Goal: Information Seeking & Learning: Learn about a topic

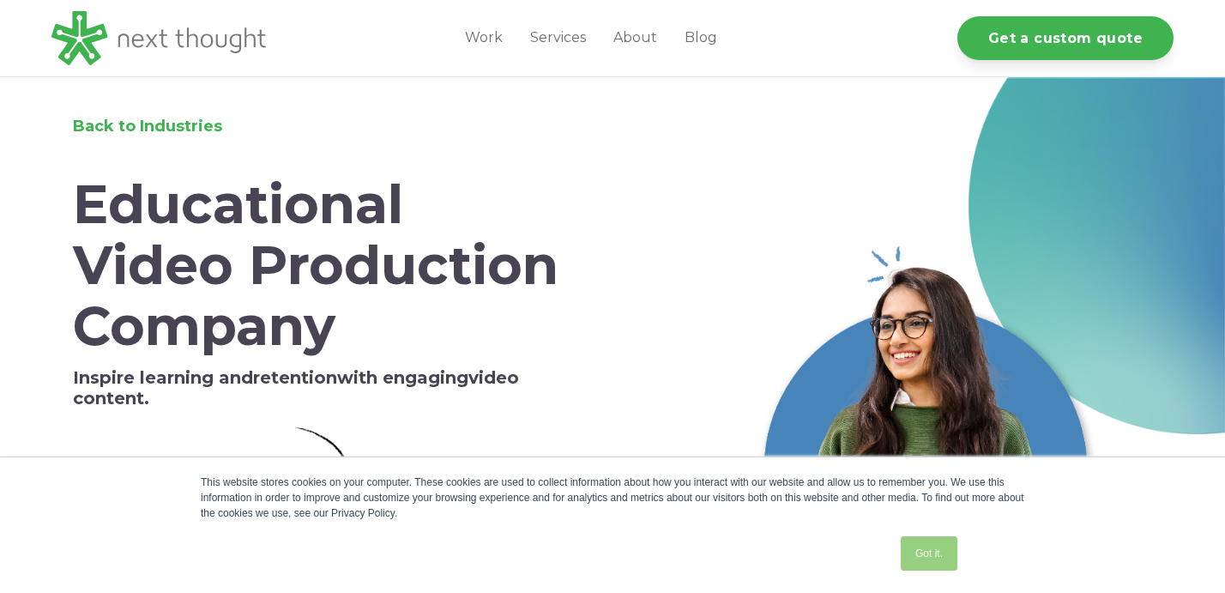
click at [927, 552] on link "Got it." at bounding box center [929, 553] width 57 height 34
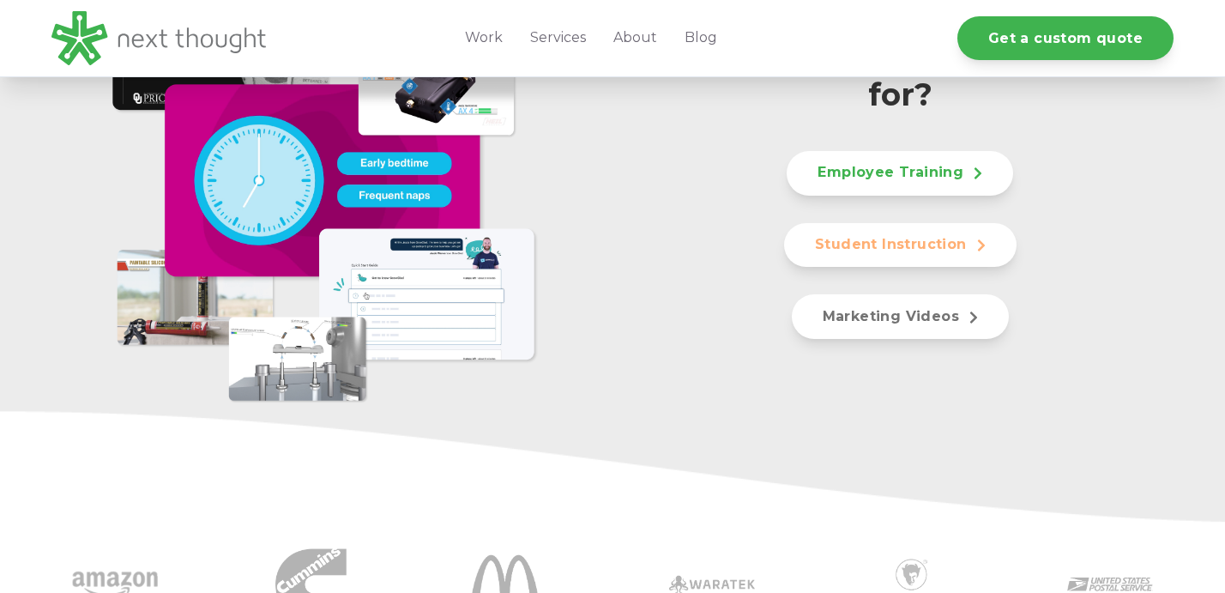
scroll to position [1103, 0]
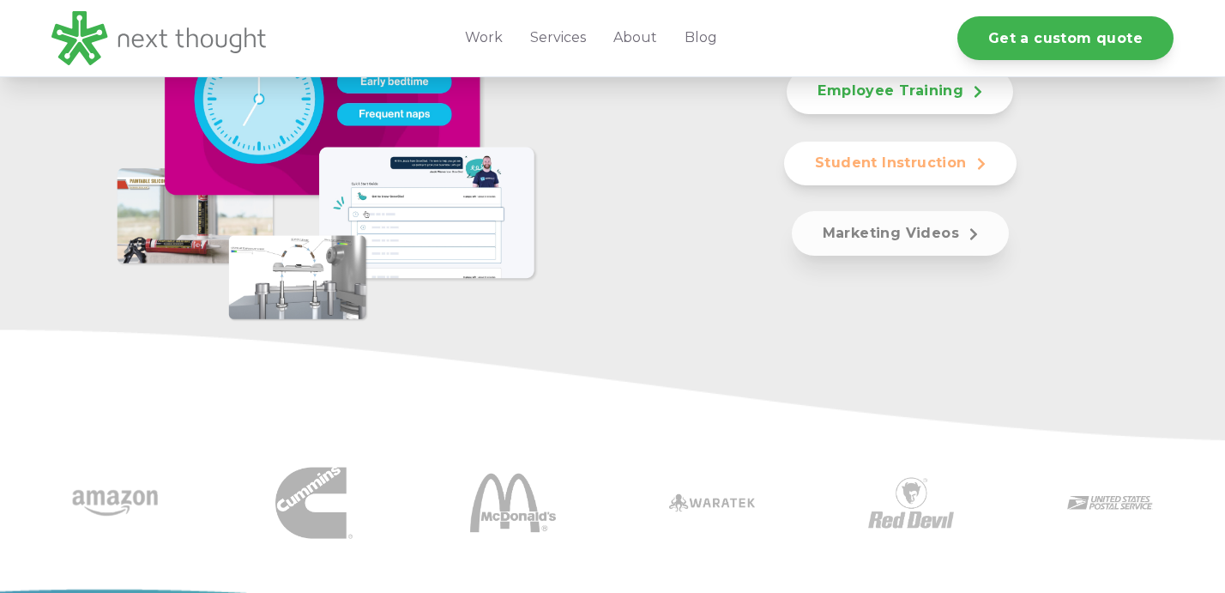
click at [831, 235] on link "Marketing Videos" at bounding box center [900, 233] width 217 height 45
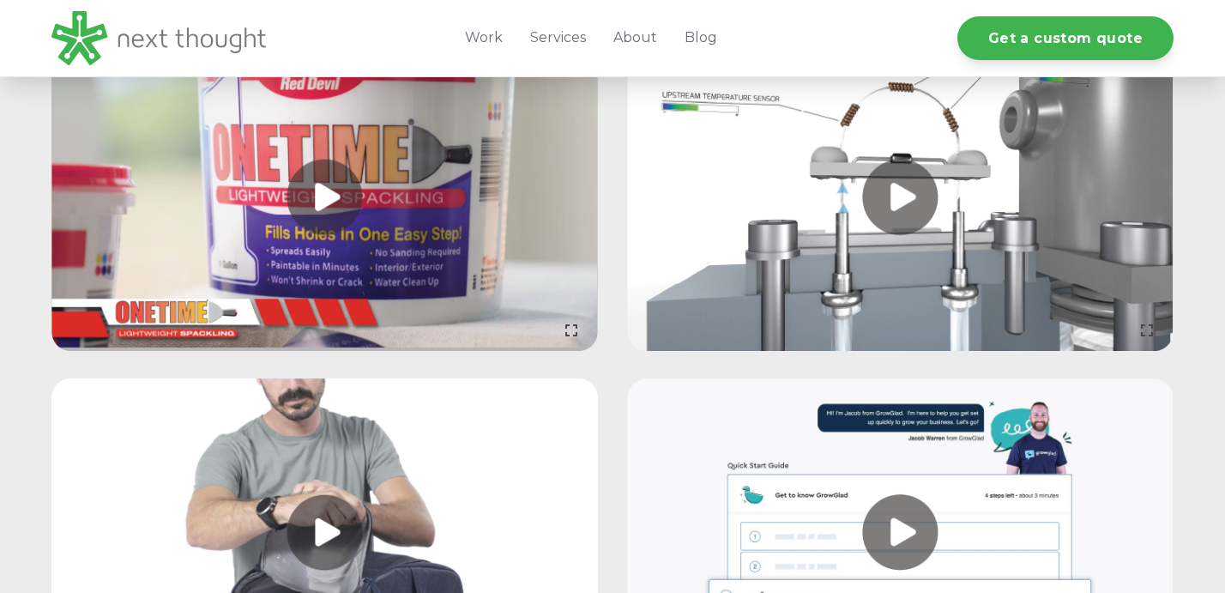
scroll to position [5709, 0]
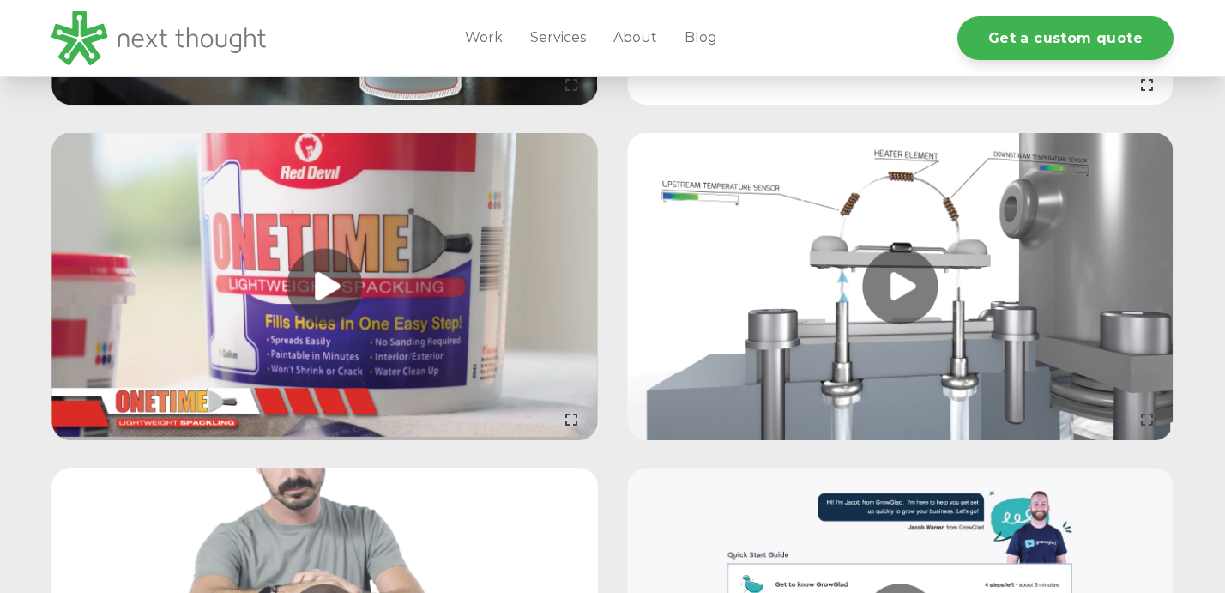
click at [334, 289] on link at bounding box center [324, 286] width 546 height 307
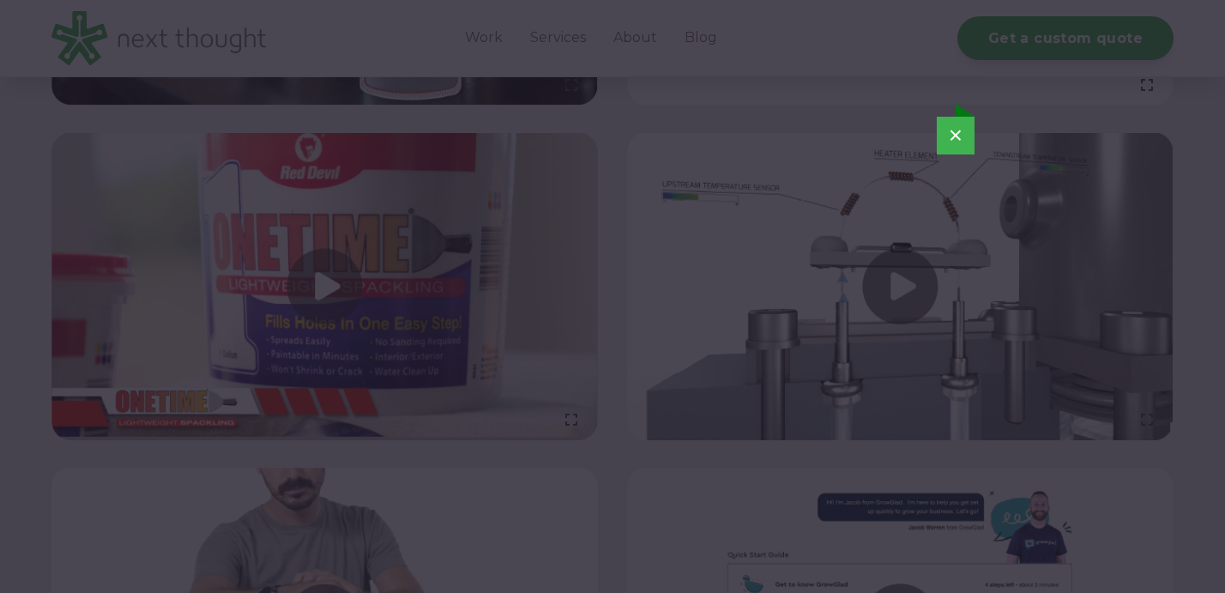
click at [963, 130] on button "×" at bounding box center [956, 136] width 38 height 38
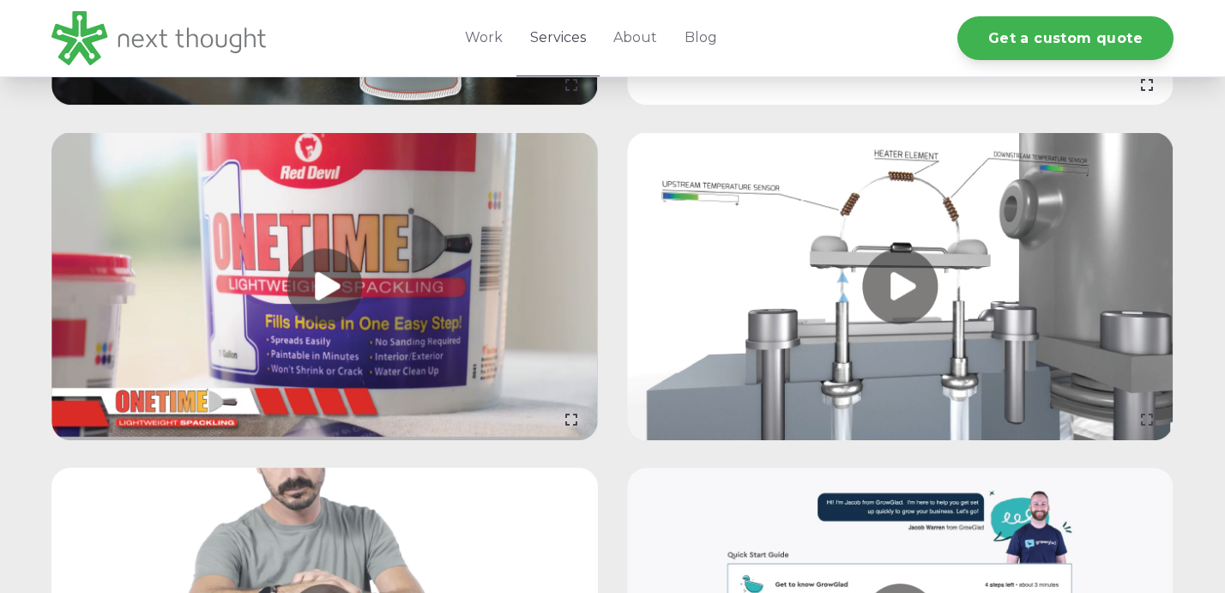
click at [571, 45] on link "Services" at bounding box center [557, 38] width 83 height 76
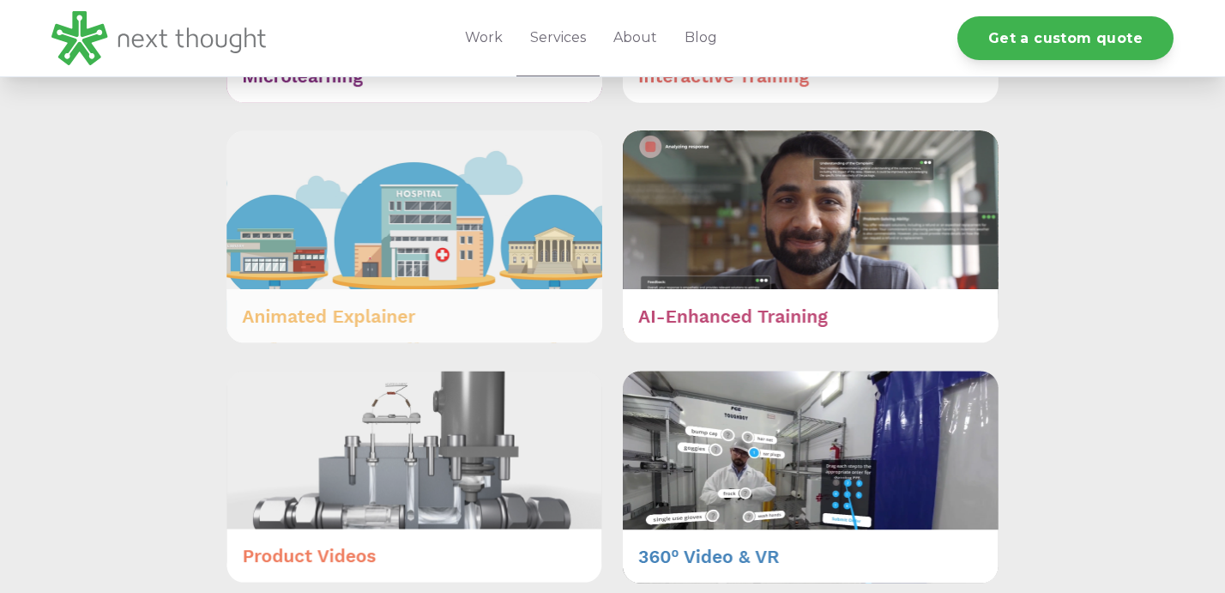
scroll to position [1236, 0]
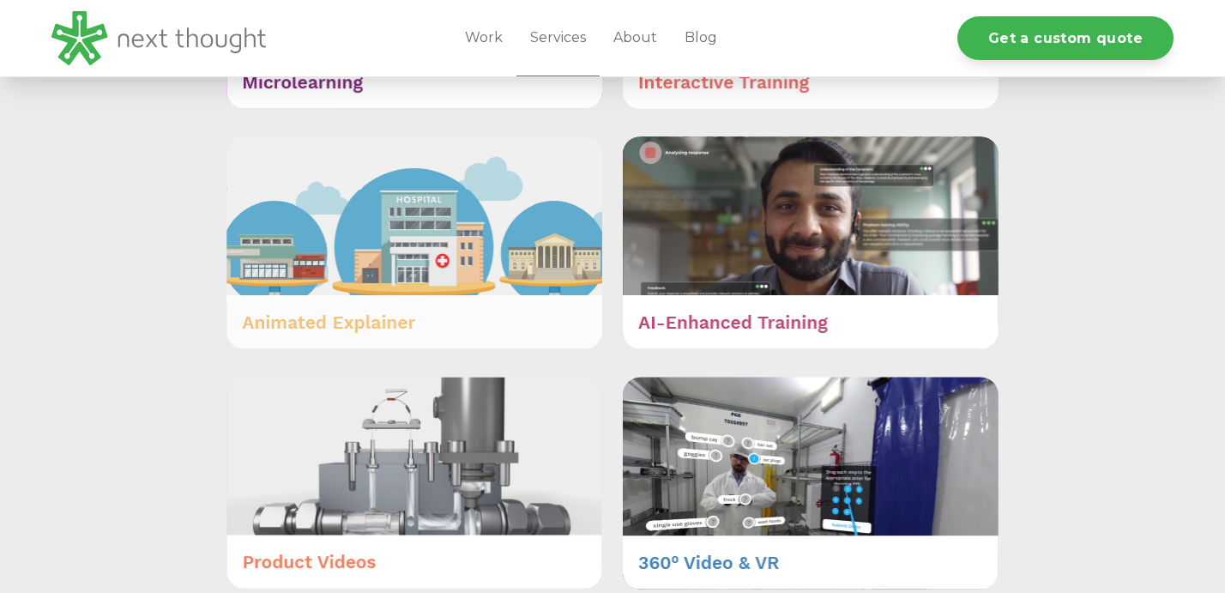
click at [525, 290] on img at bounding box center [414, 242] width 376 height 213
